Goal: Navigation & Orientation: Understand site structure

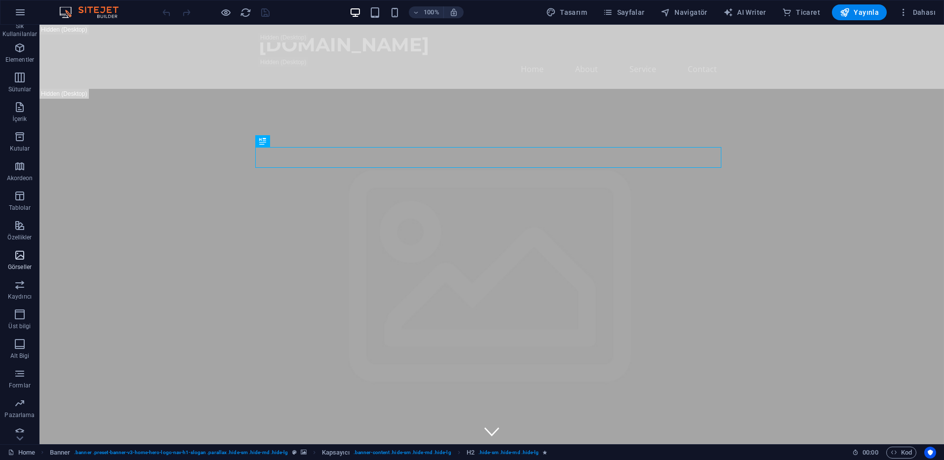
scroll to position [54, 0]
click at [11, 423] on span "Ticaret" at bounding box center [20, 431] width 40 height 24
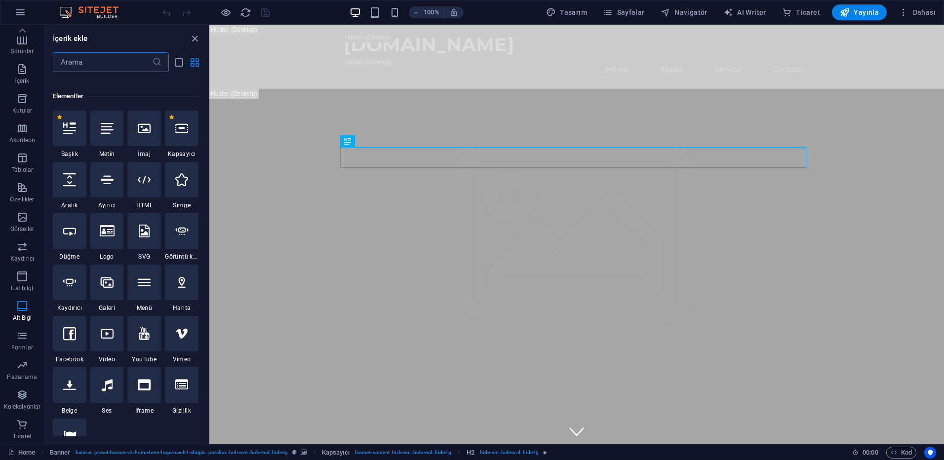
scroll to position [0, 0]
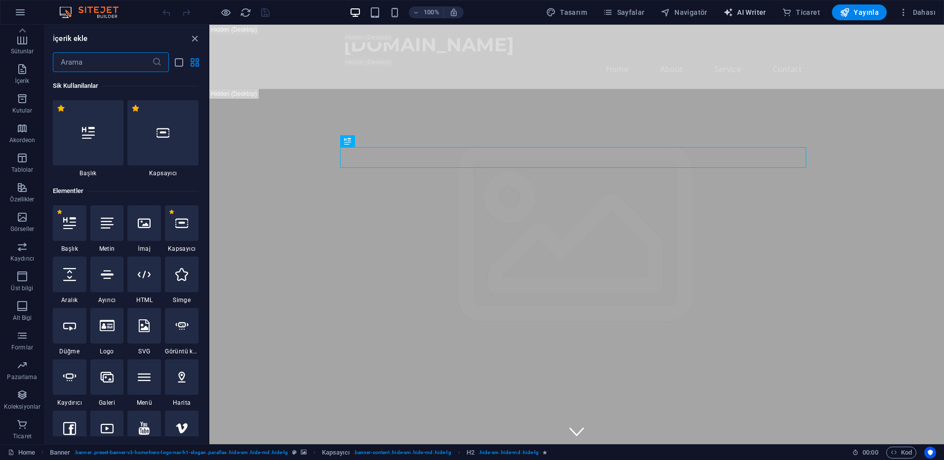
click at [742, 10] on span "AI Writer" at bounding box center [745, 12] width 43 height 10
select select "English"
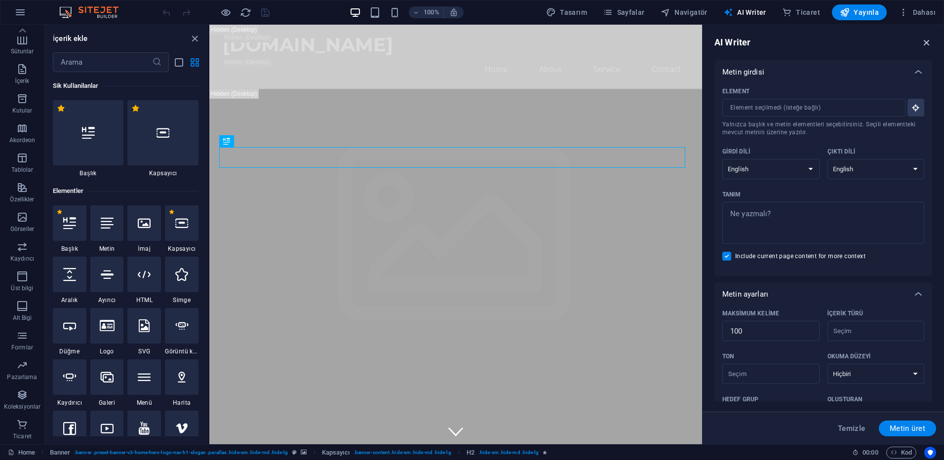
click at [927, 47] on icon "button" at bounding box center [927, 42] width 11 height 11
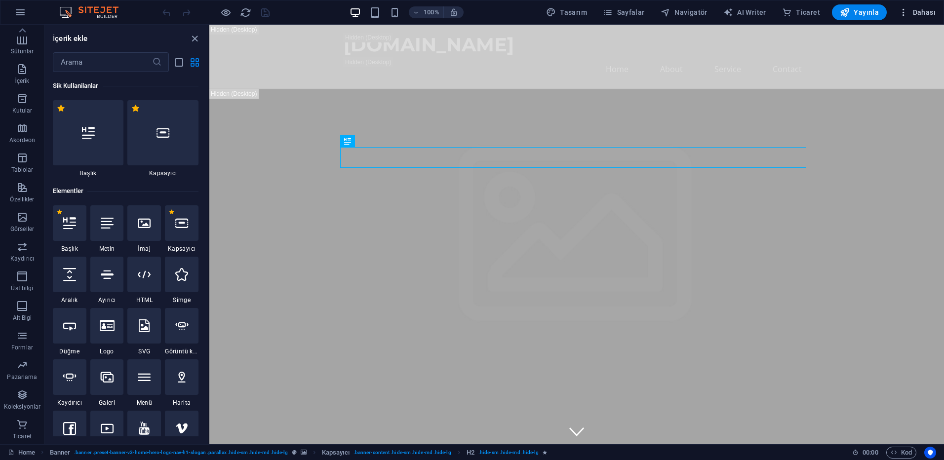
click at [923, 12] on span "Dahası" at bounding box center [917, 12] width 37 height 10
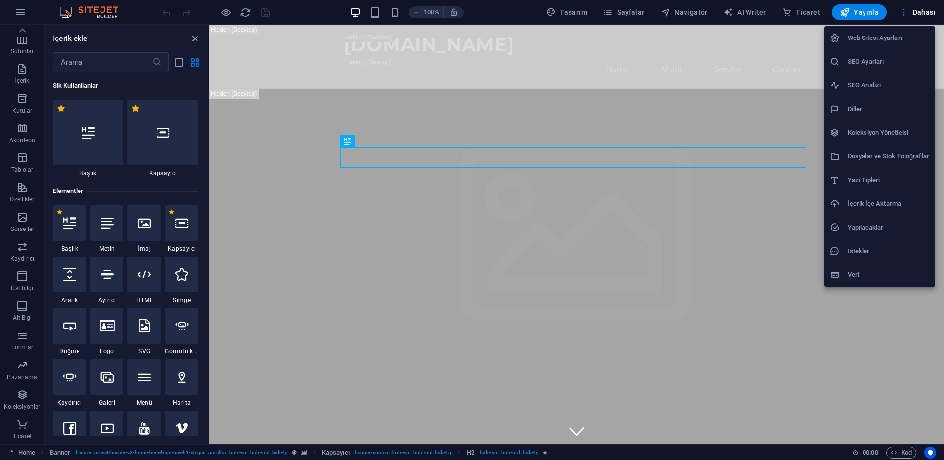
click at [316, 17] on div at bounding box center [472, 230] width 944 height 460
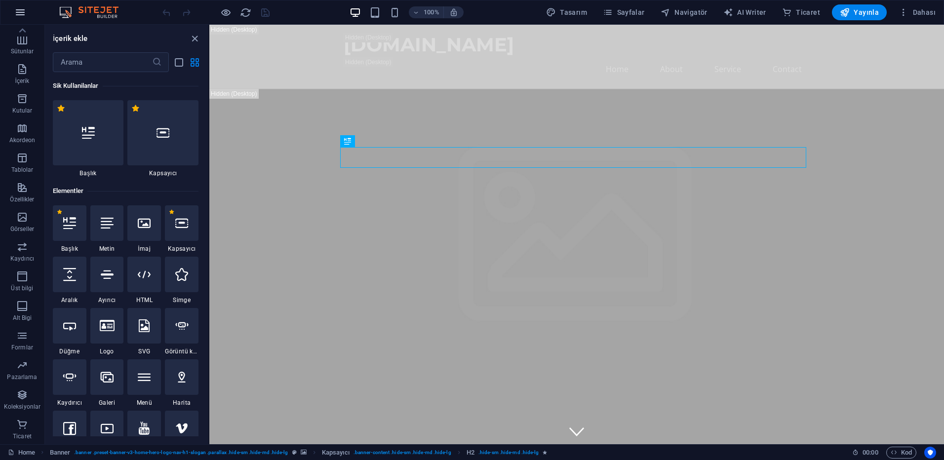
click at [20, 6] on button "button" at bounding box center [20, 12] width 24 height 24
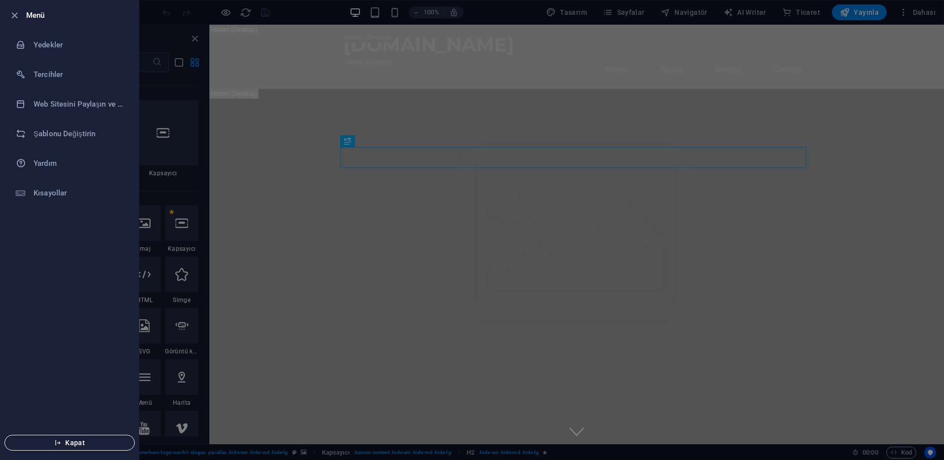
click at [78, 443] on span "Kapat" at bounding box center [70, 443] width 114 height 8
